Goal: Task Accomplishment & Management: Manage account settings

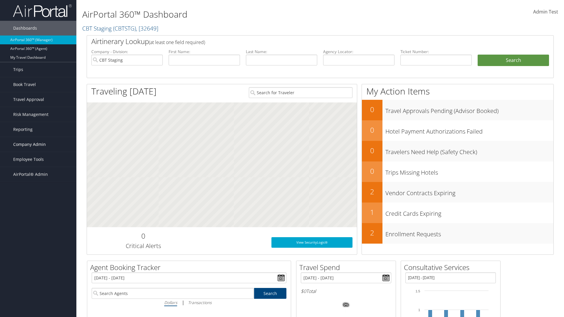
click at [38, 145] on span "Company Admin" at bounding box center [29, 144] width 33 height 15
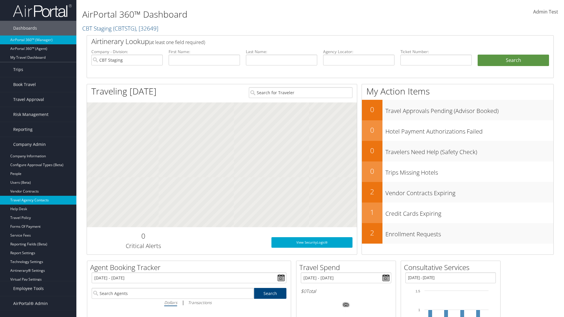
click at [38, 200] on link "Travel Agency Contacts" at bounding box center [38, 200] width 76 height 9
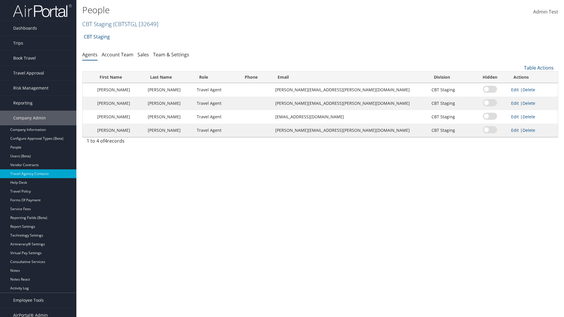
click at [97, 24] on link "CBT Staging ( CBTSTG ) , [ 32649 ]" at bounding box center [120, 24] width 76 height 8
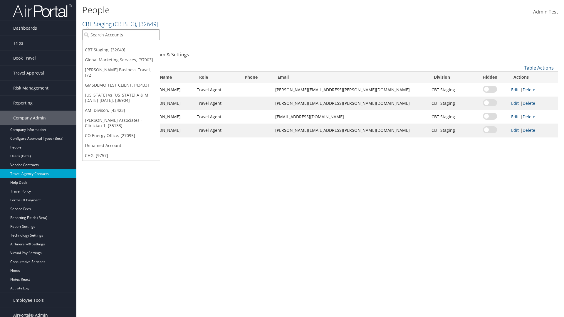
click at [121, 35] on input "search" at bounding box center [121, 34] width 77 height 11
type input "CBTSTG"
click at [121, 46] on div "CBT Staging (CBTSTG), [32649]" at bounding box center [121, 45] width 84 height 5
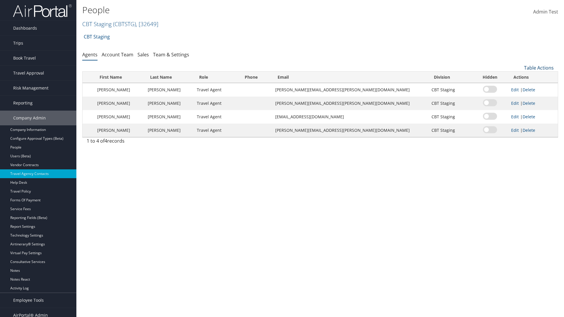
click at [539, 68] on link "Table Actions" at bounding box center [539, 68] width 30 height 6
click at [519, 87] on link "Add New Contact" at bounding box center [519, 87] width 77 height 10
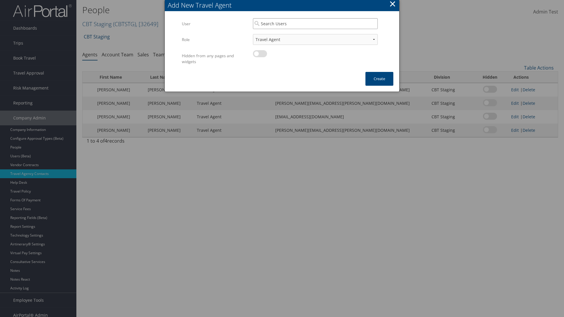
click at [315, 24] on input "search" at bounding box center [315, 23] width 125 height 11
click at [315, 38] on div "User" at bounding box center [315, 41] width 123 height 6
type input "Traveler Test"
click at [379, 79] on button "Create" at bounding box center [379, 79] width 28 height 14
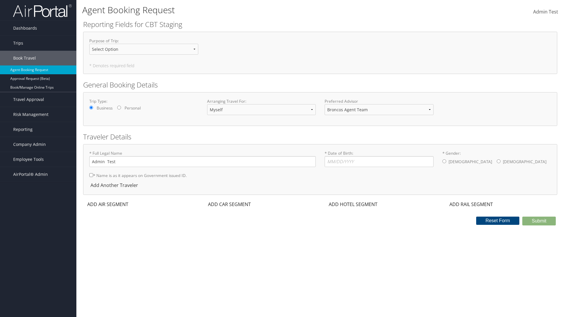
select select "[EMAIL_ADDRESS][DOMAIN_NAME]"
click at [38, 145] on span "Company Admin" at bounding box center [29, 144] width 33 height 15
click at [38, 200] on link "Travel Agency Contacts" at bounding box center [38, 200] width 76 height 9
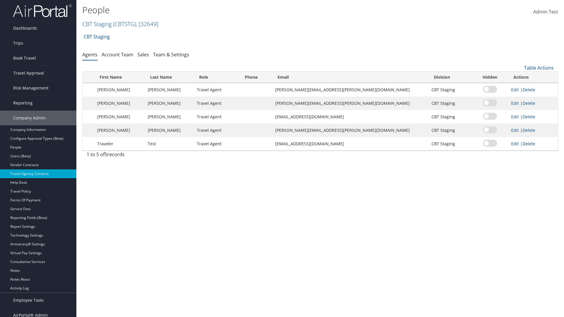
click at [524, 144] on link "Delete" at bounding box center [529, 144] width 13 height 6
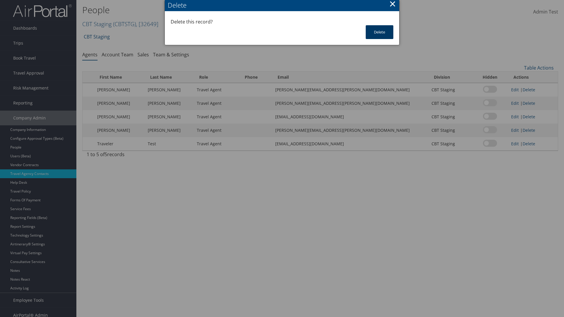
click at [380, 32] on button "Delete" at bounding box center [380, 32] width 28 height 14
